Goal: Information Seeking & Learning: Learn about a topic

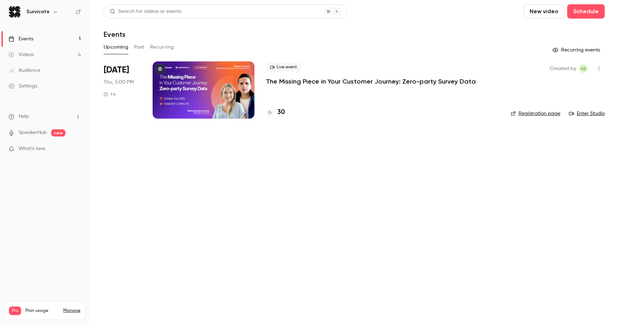
click at [316, 78] on p "The Missing Piece in Your Customer Journey: Zero-party Survey Data" at bounding box center [371, 81] width 210 height 9
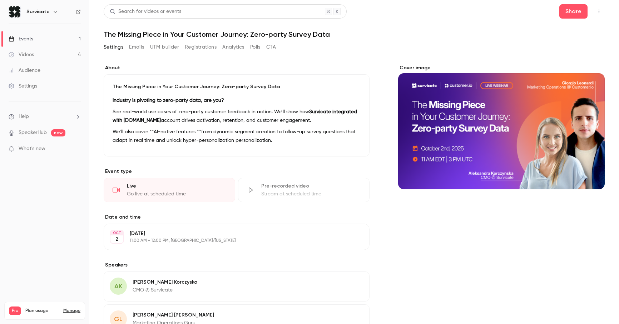
click at [211, 49] on button "Registrations" at bounding box center [201, 46] width 32 height 11
